Goal: Information Seeking & Learning: Learn about a topic

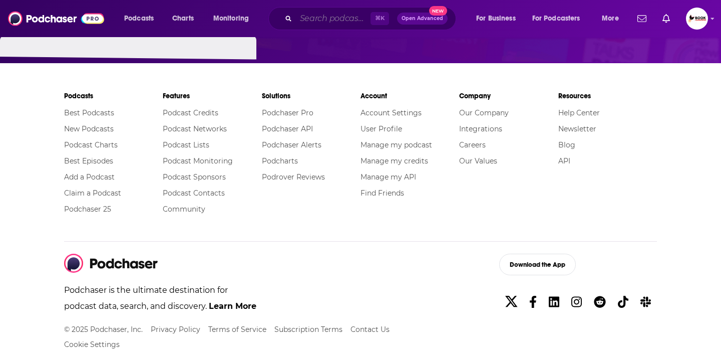
click at [312, 20] on input "Search podcasts, credits, & more..." at bounding box center [333, 19] width 75 height 16
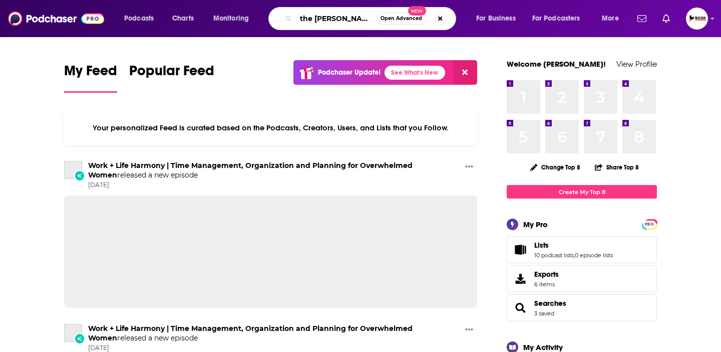
scroll to position [0, 2]
type input "the rick smith show"
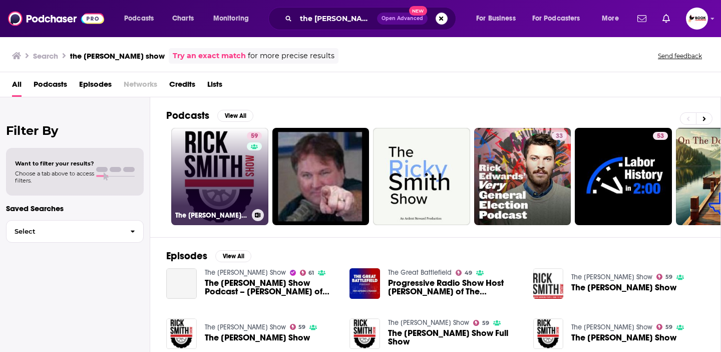
click at [223, 161] on link "59 The Rick Smith Show" at bounding box center [219, 176] width 97 height 97
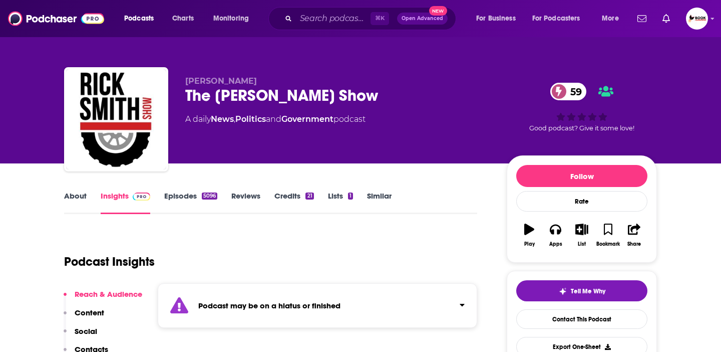
click at [79, 204] on link "About" at bounding box center [75, 202] width 23 height 23
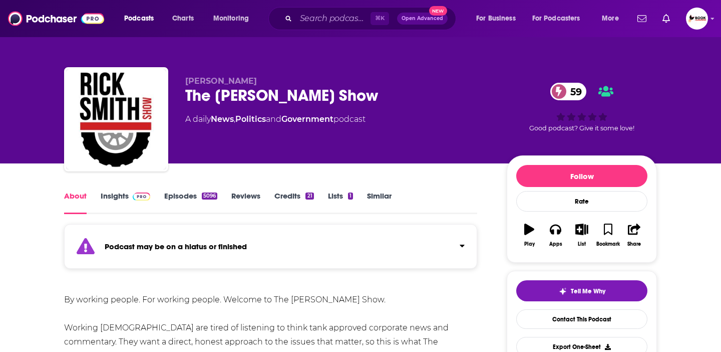
click at [135, 198] on img at bounding box center [142, 196] width 18 height 8
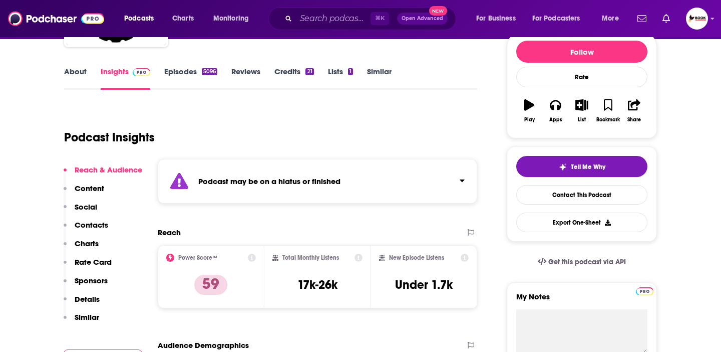
scroll to position [2, 0]
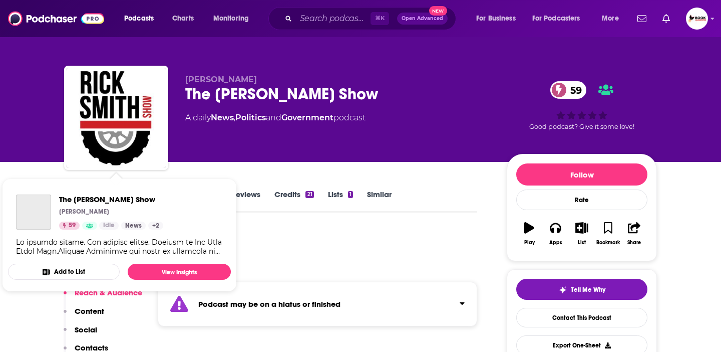
click at [70, 192] on div "The Rick Smith Show Rick Smith 59 Idle News + 2" at bounding box center [119, 224] width 223 height 77
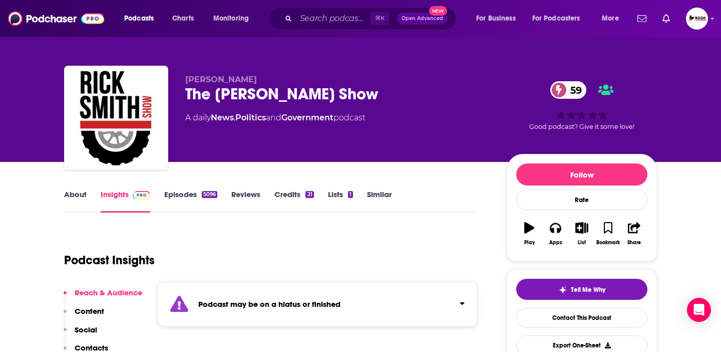
click at [186, 199] on link "Episodes 5096" at bounding box center [190, 200] width 53 height 23
